Goal: Navigation & Orientation: Find specific page/section

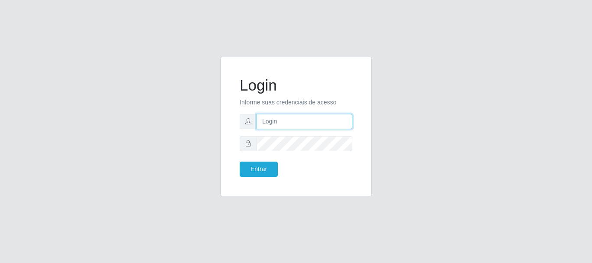
click at [310, 114] on input "text" at bounding box center [305, 121] width 96 height 15
type input "Ubiratan@confglacer"
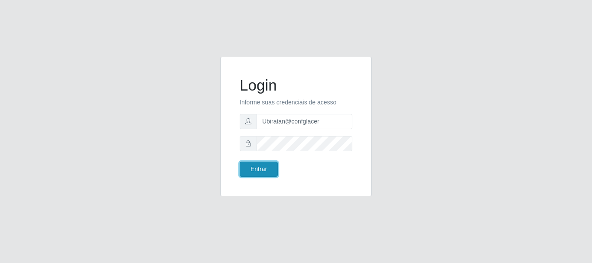
click at [255, 166] on button "Entrar" at bounding box center [259, 169] width 38 height 15
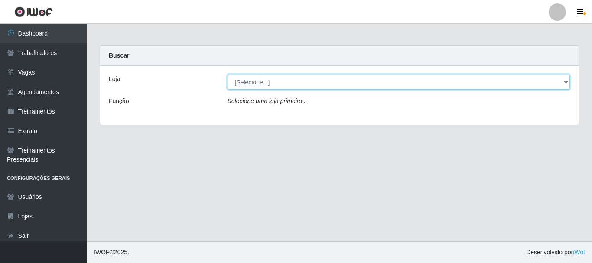
click at [315, 77] on select "[Selecione...] Glace Real Confeitaria" at bounding box center [399, 82] width 343 height 15
click at [228, 75] on select "[Selecione...] Glace Real Confeitaria" at bounding box center [399, 82] width 343 height 15
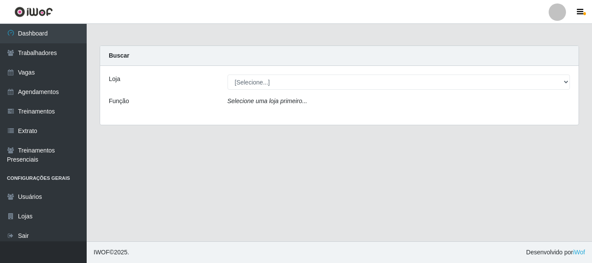
click at [313, 101] on div "Selecione uma loja primeiro..." at bounding box center [399, 103] width 356 height 13
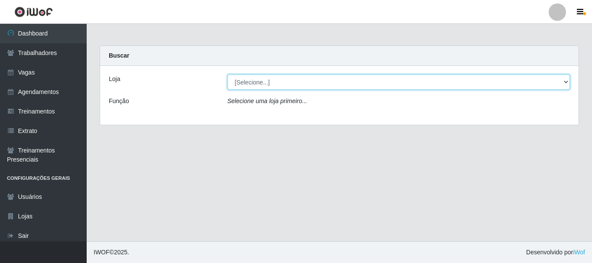
click at [317, 81] on select "[Selecione...] Glace Real Confeitaria" at bounding box center [399, 82] width 343 height 15
select select "445"
click at [228, 75] on select "[Selecione...] Glace Real Confeitaria" at bounding box center [399, 82] width 343 height 15
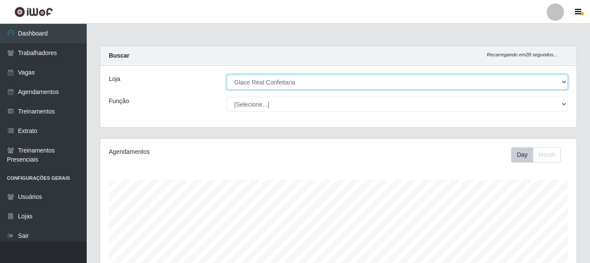
scroll to position [158, 0]
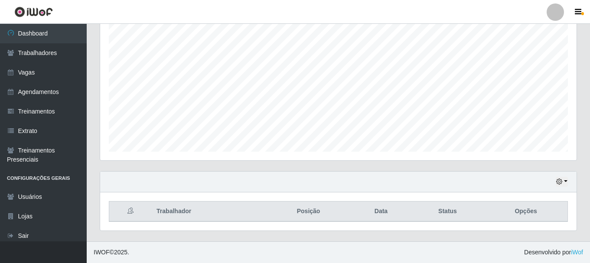
click at [570, 182] on div "Hoje 1 dia 3 dias 1 Semana Não encerrados" at bounding box center [338, 182] width 476 height 21
click at [565, 182] on button "button" at bounding box center [562, 182] width 12 height 10
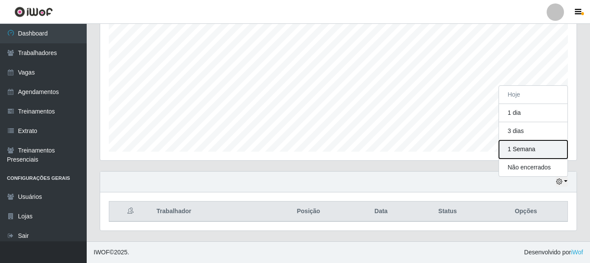
click at [537, 153] on button "1 Semana" at bounding box center [533, 149] width 68 height 18
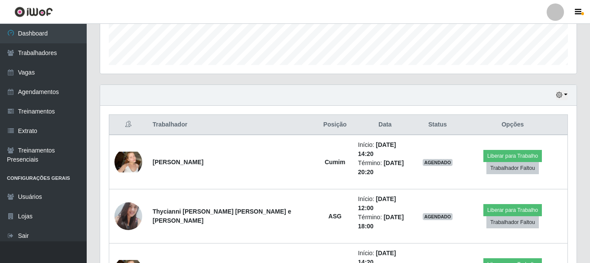
scroll to position [28, 0]
